Goal: Check status: Check status

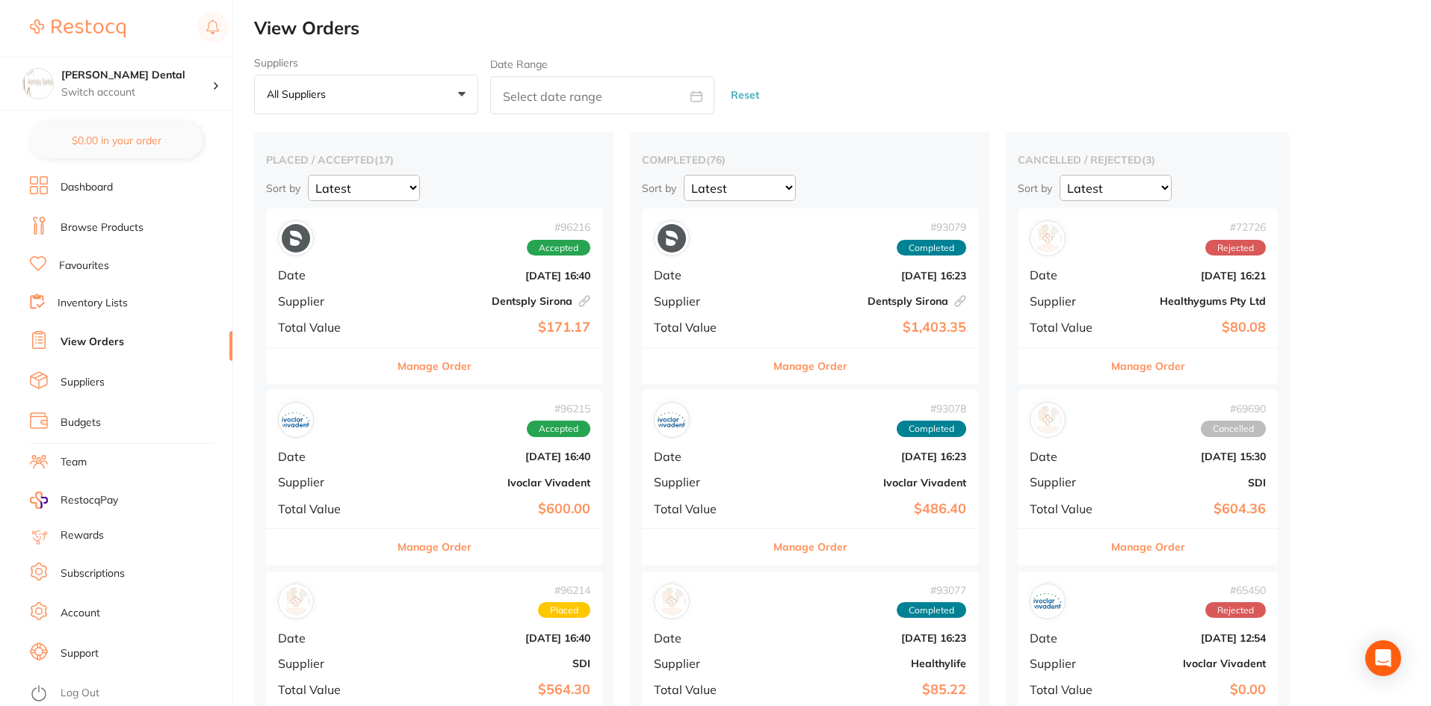
click at [173, 78] on h4 "[PERSON_NAME] Dental" at bounding box center [136, 75] width 151 height 15
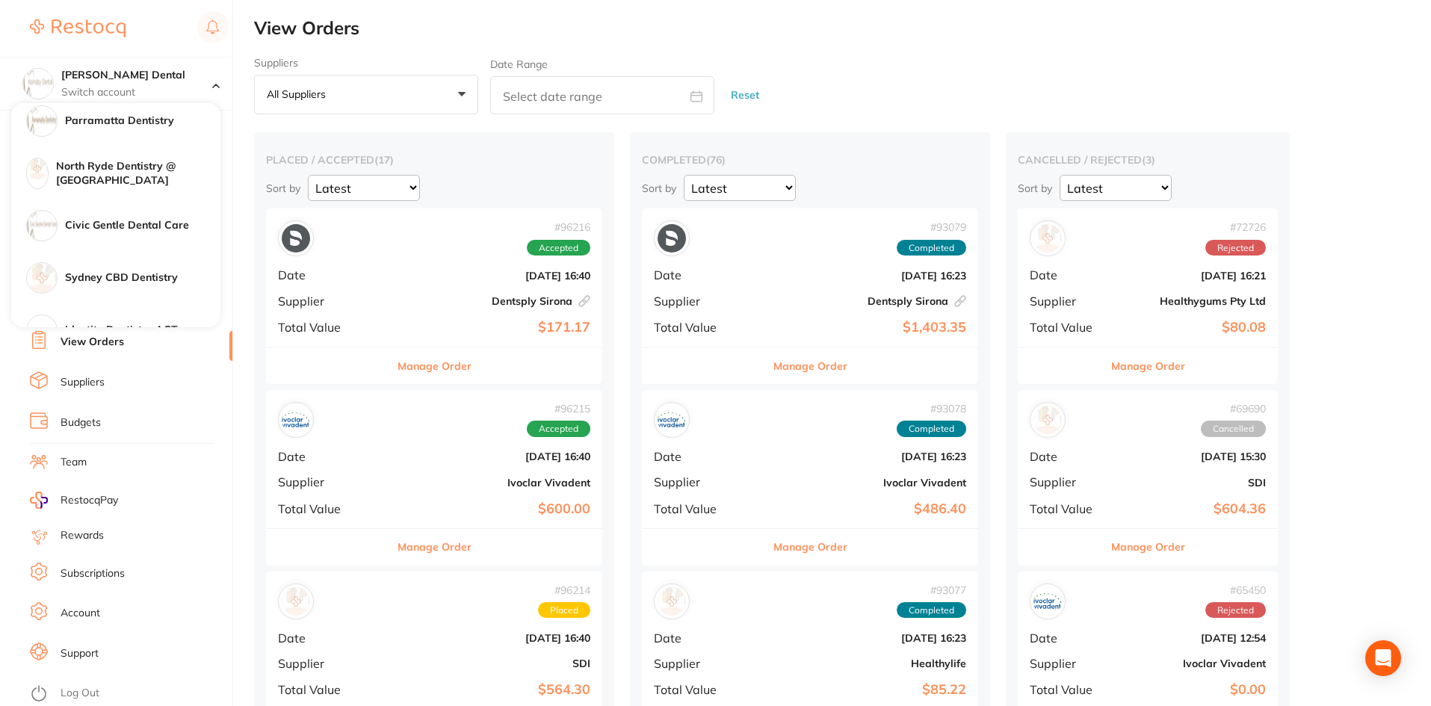
scroll to position [224, 0]
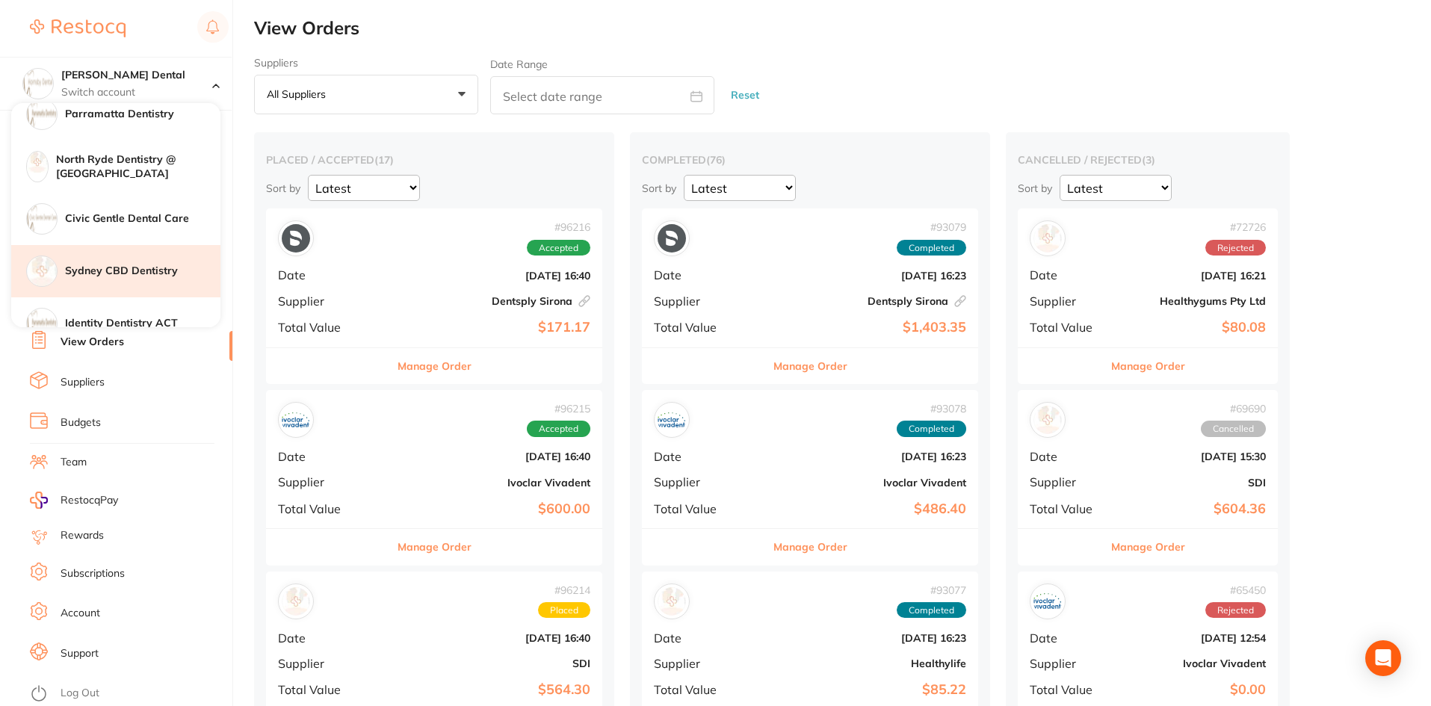
click at [96, 268] on h4 "Sydney CBD Dentistry" at bounding box center [142, 271] width 155 height 15
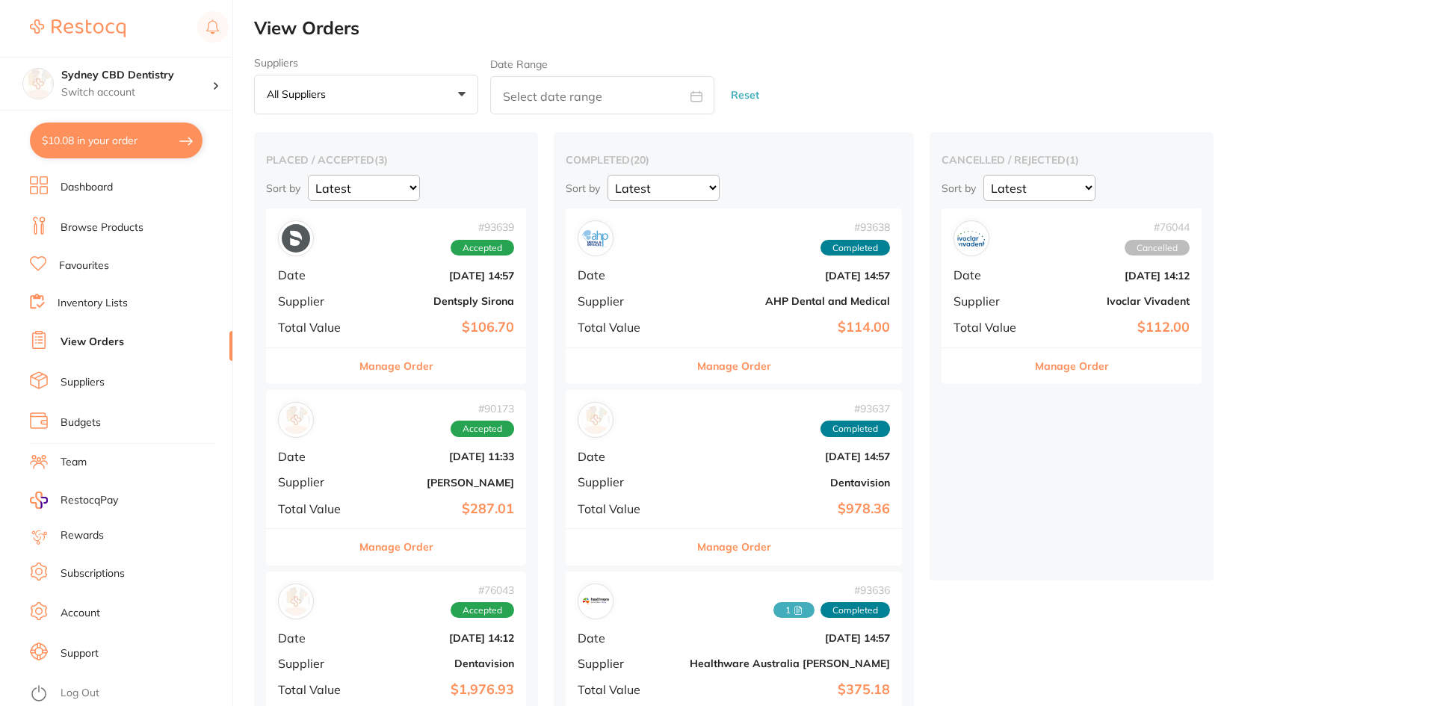
click at [552, 101] on input "text" at bounding box center [602, 95] width 224 height 38
select select "9"
select select "2025"
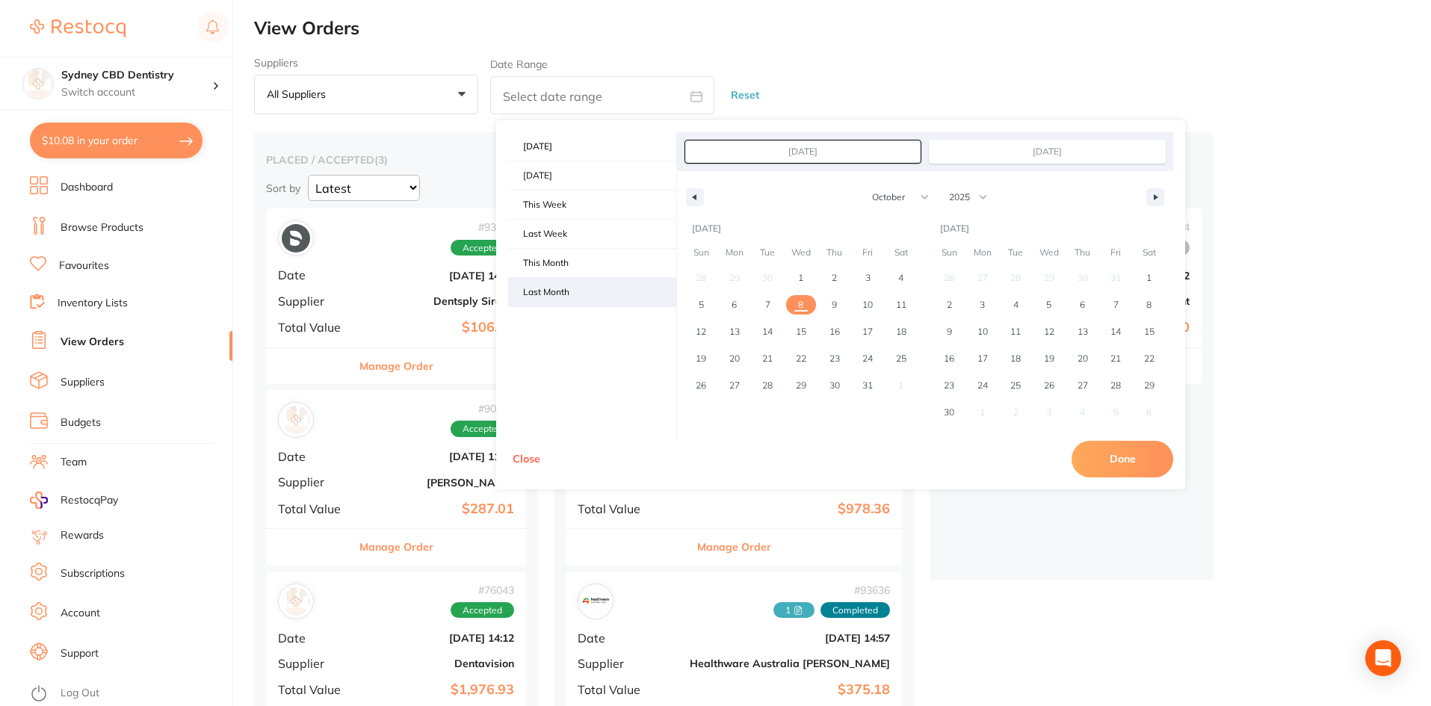
click at [557, 285] on span "Last Month" at bounding box center [592, 292] width 168 height 28
type input "Sep 1, 2025"
type input "Sep 30, 2025"
select select "8"
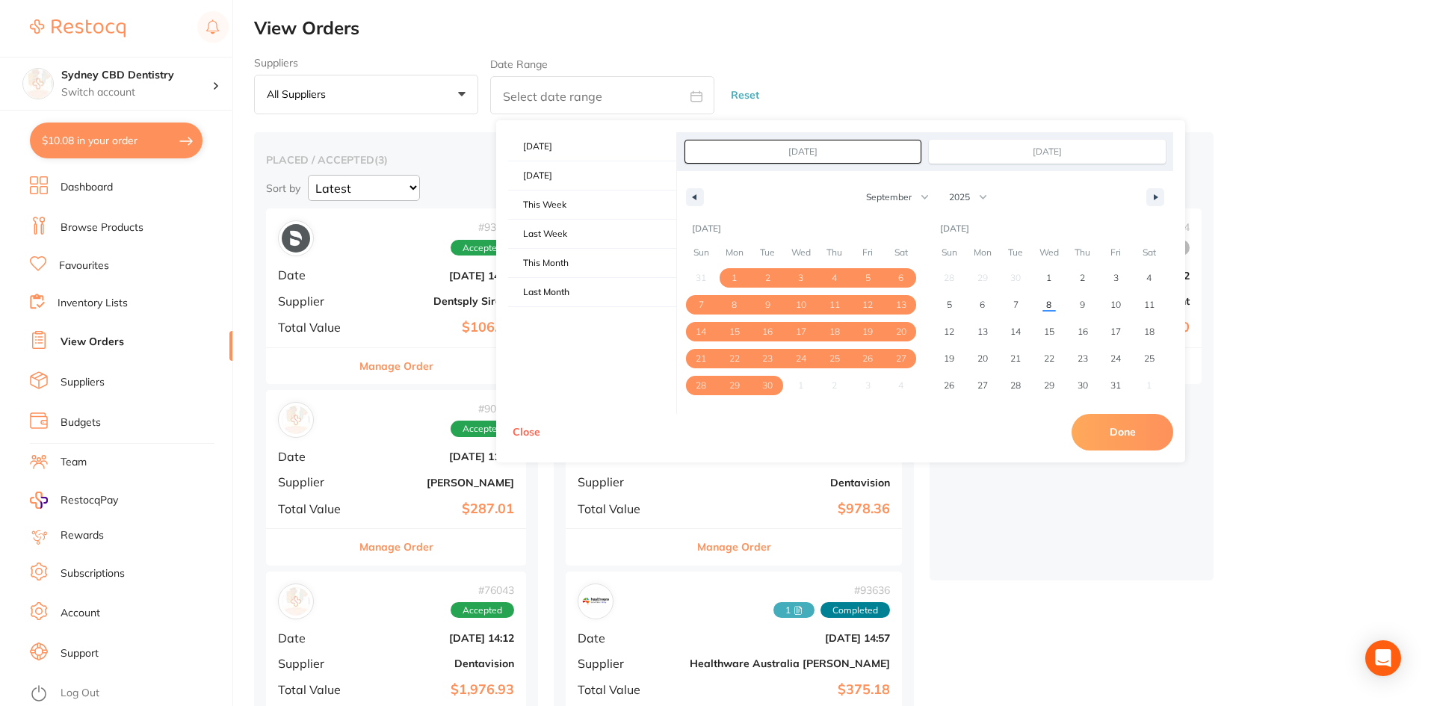
click at [1108, 426] on button "Done" at bounding box center [1123, 432] width 102 height 36
type input "Sept 1 2025 to Sept 30 2025"
